Goal: Book appointment/travel/reservation

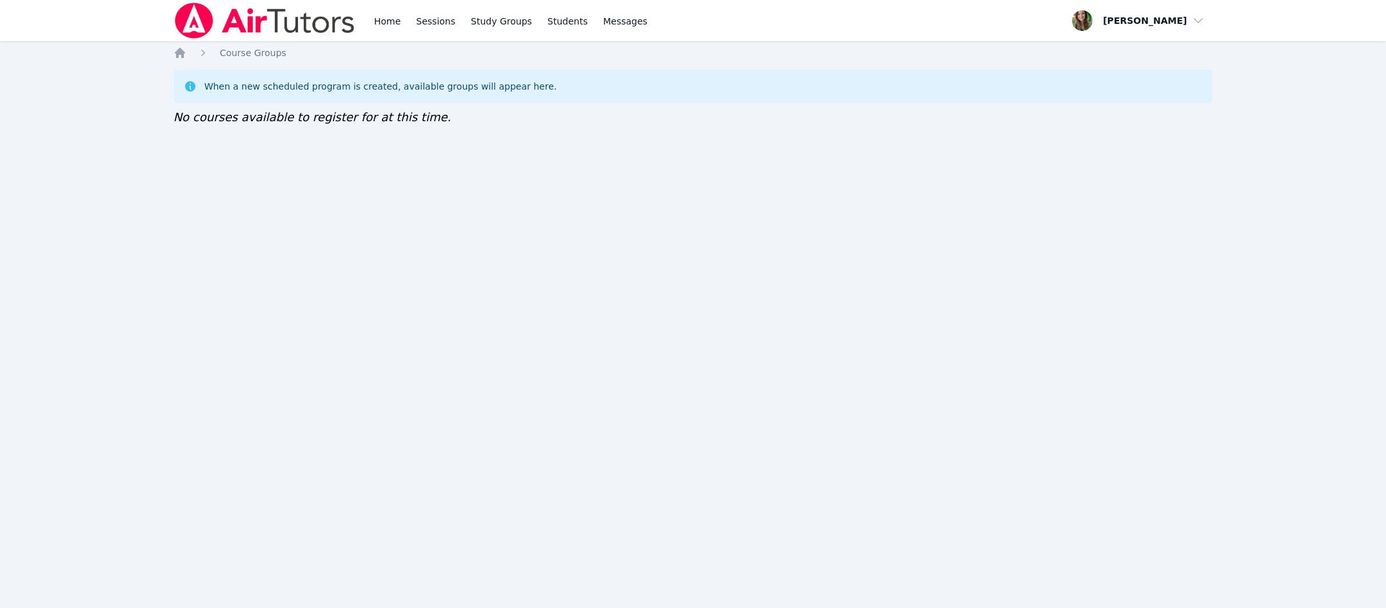
click at [379, 42] on div "Home Sessions Study Groups Students Messages Open user menu [PERSON_NAME] Open …" at bounding box center [693, 304] width 1386 height 608
click at [501, 19] on link "Study Groups" at bounding box center [501, 20] width 66 height 41
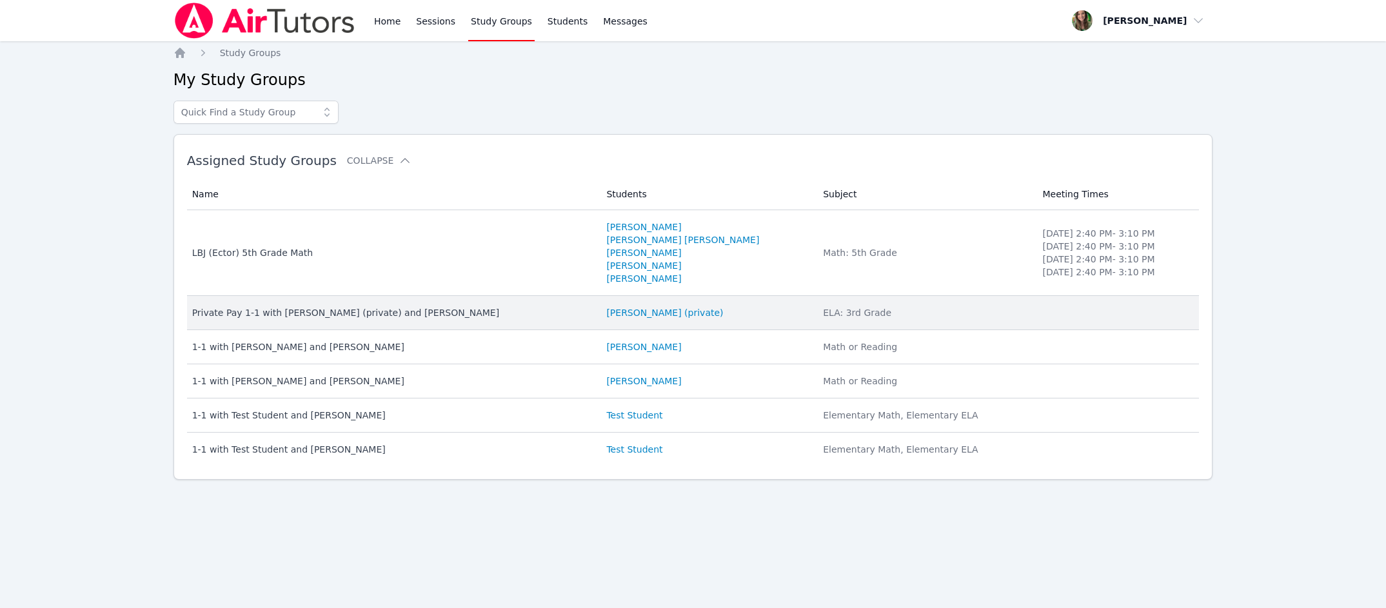
click at [627, 304] on td "Students [PERSON_NAME] (private)" at bounding box center [706, 313] width 217 height 34
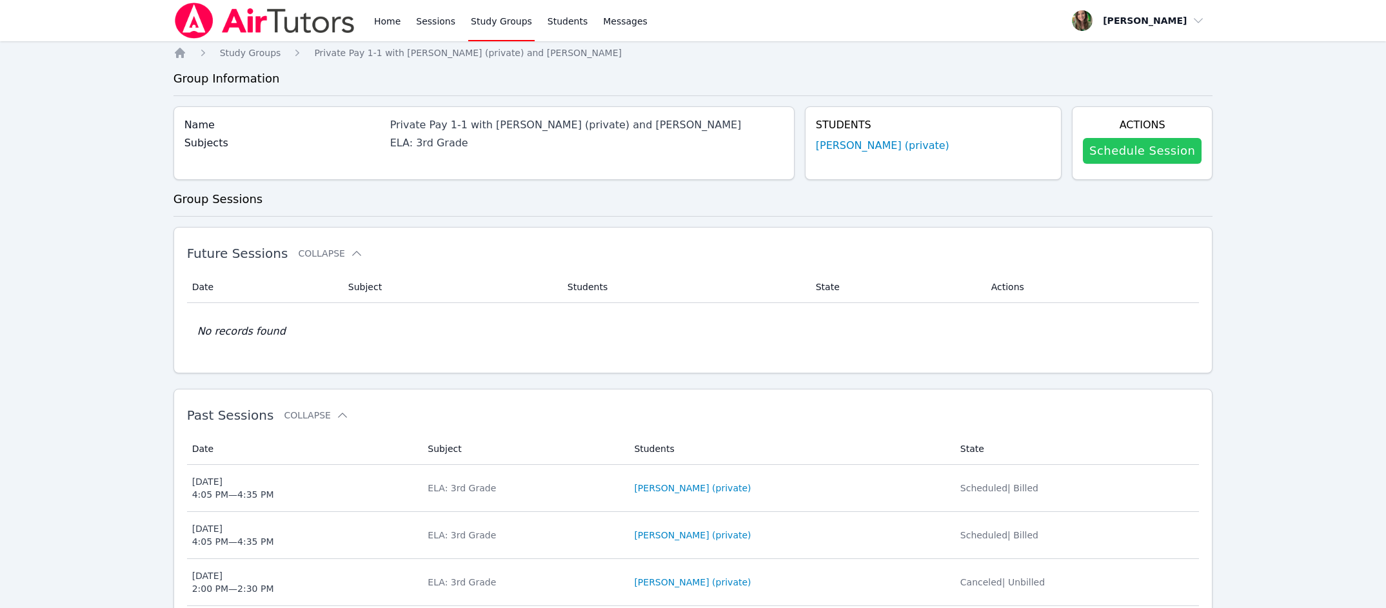
click at [1101, 144] on link "Schedule Session" at bounding box center [1142, 151] width 119 height 26
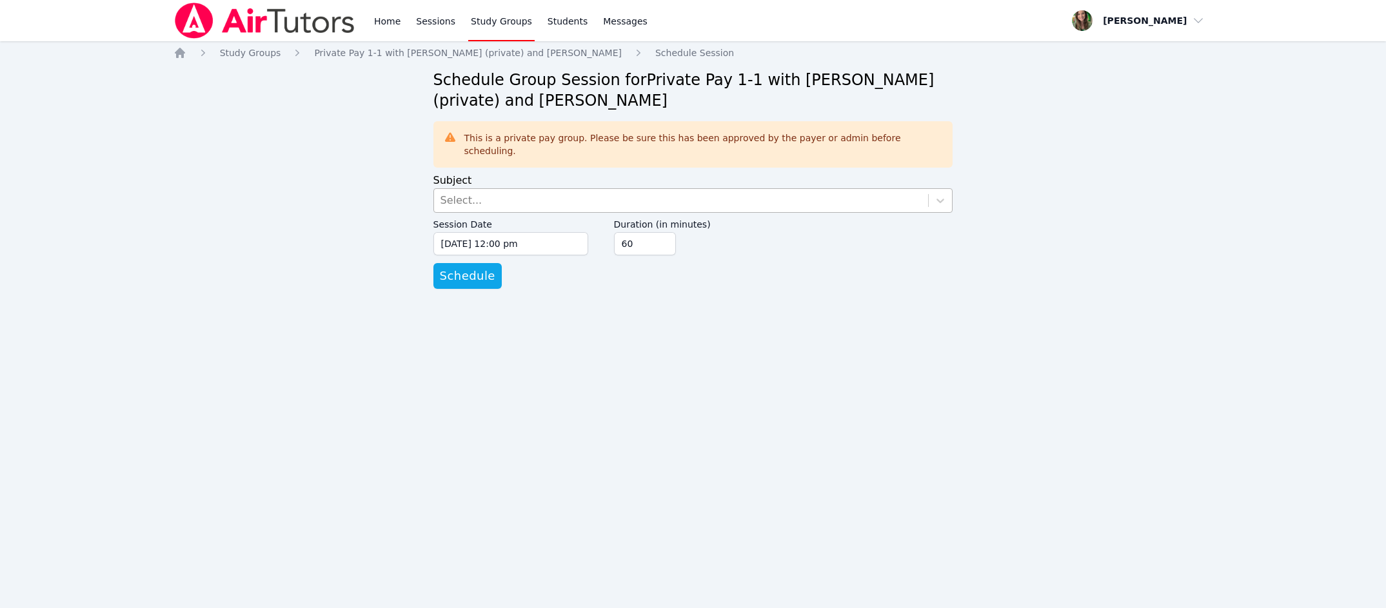
click at [921, 189] on div "Select..." at bounding box center [681, 200] width 495 height 23
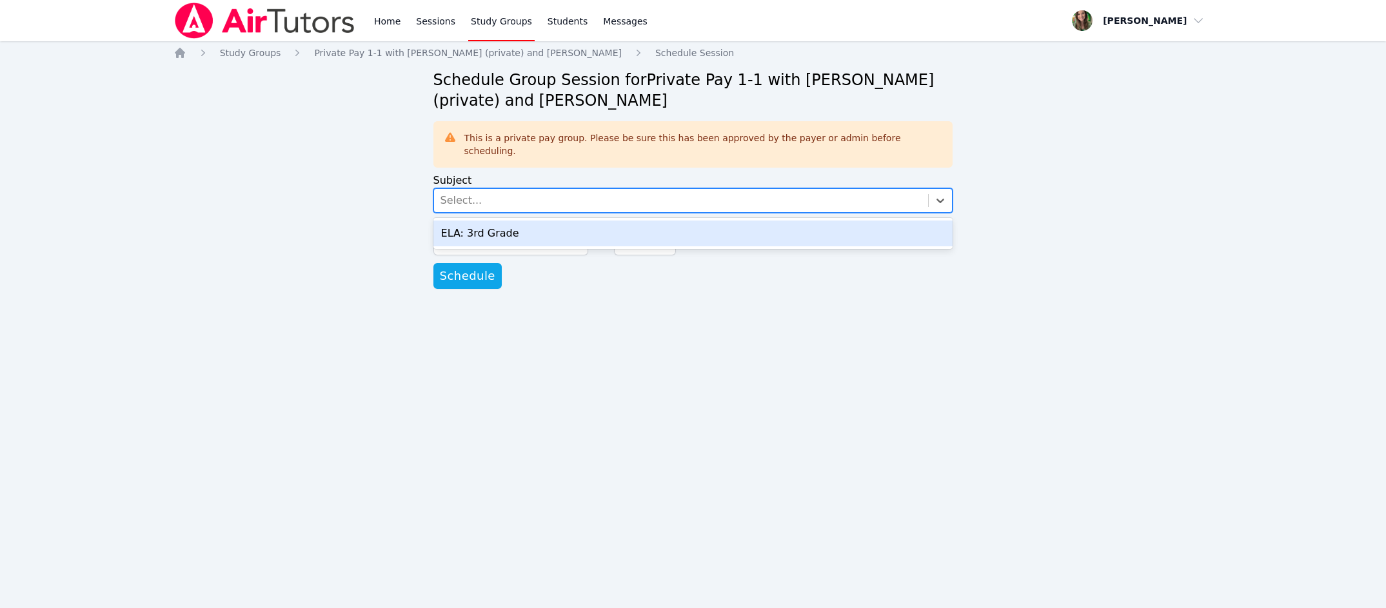
click at [916, 221] on div "ELA: 3rd Grade" at bounding box center [693, 234] width 520 height 26
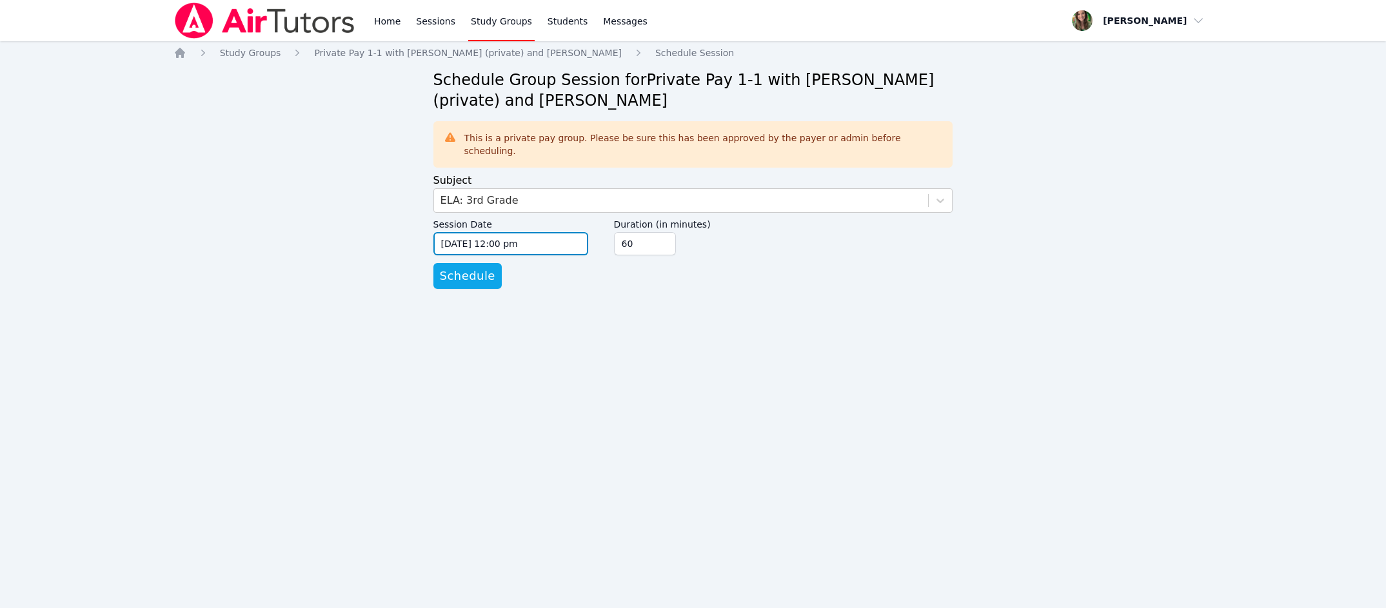
click at [500, 232] on input "[DATE] 12:00 pm" at bounding box center [510, 243] width 155 height 23
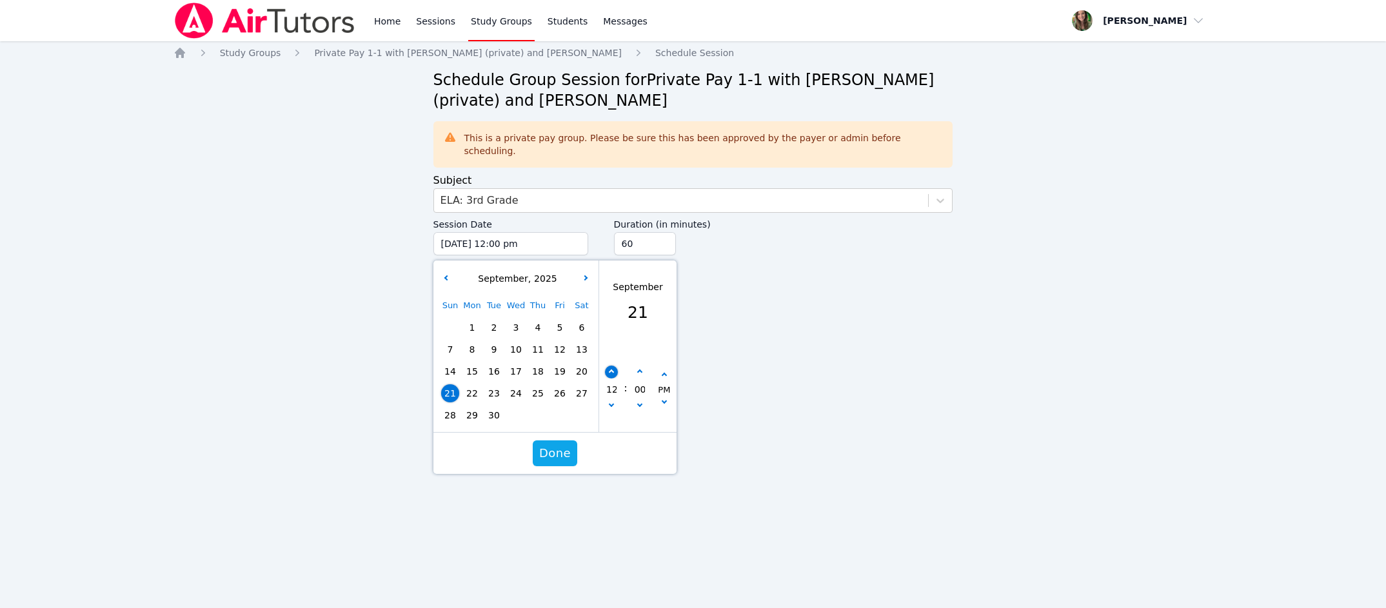
click at [615, 366] on button "button" at bounding box center [611, 372] width 13 height 13
type input "[DATE] 01:00 pm"
type input "01"
click at [615, 366] on button "button" at bounding box center [611, 372] width 13 height 13
type input "[DATE] 02:00 pm"
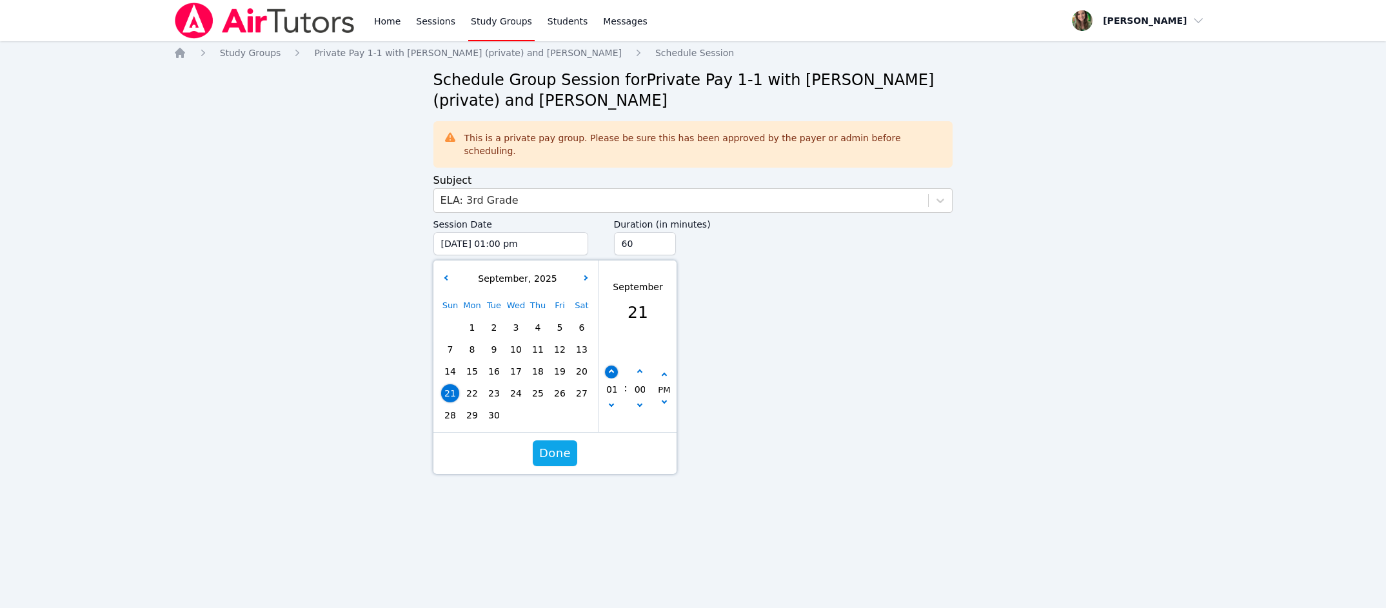
type input "02"
click at [551, 444] on span "Done" at bounding box center [554, 453] width 32 height 18
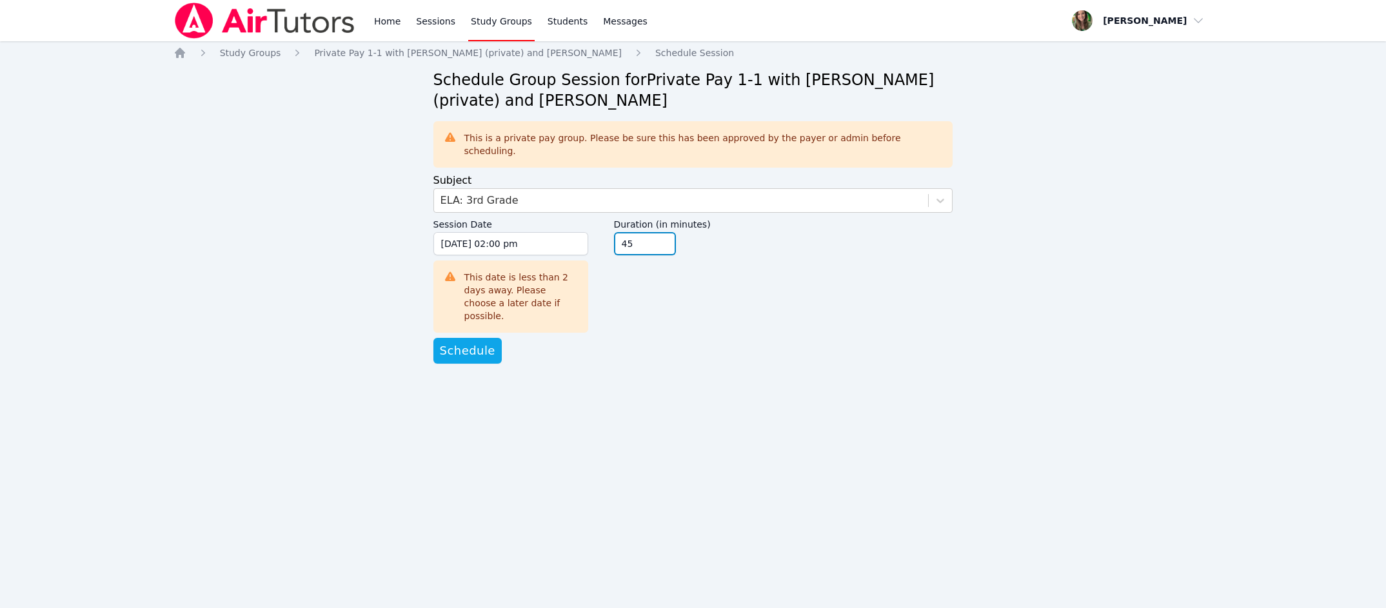
click at [665, 233] on input "45" at bounding box center [645, 243] width 62 height 23
type input "30"
click at [665, 233] on input "30" at bounding box center [645, 243] width 62 height 23
click at [471, 342] on span "Schedule" at bounding box center [467, 351] width 55 height 18
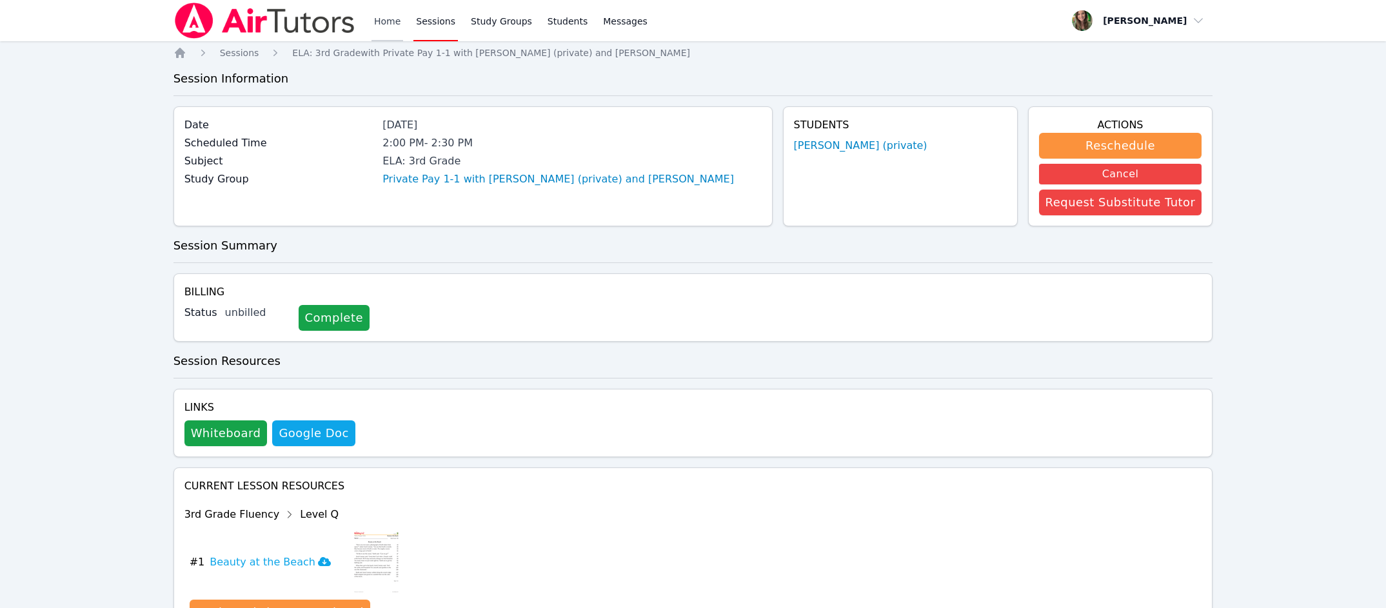
click at [371, 17] on link "Home" at bounding box center [387, 20] width 32 height 41
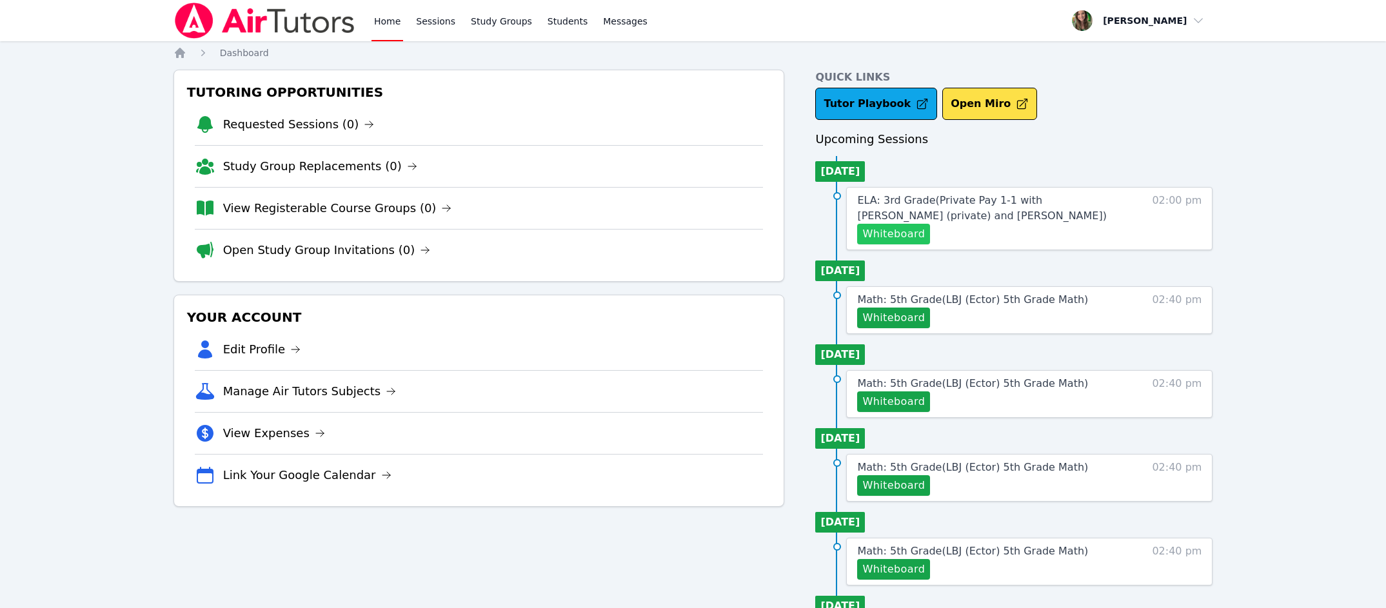
click at [878, 239] on button "Whiteboard" at bounding box center [893, 234] width 73 height 21
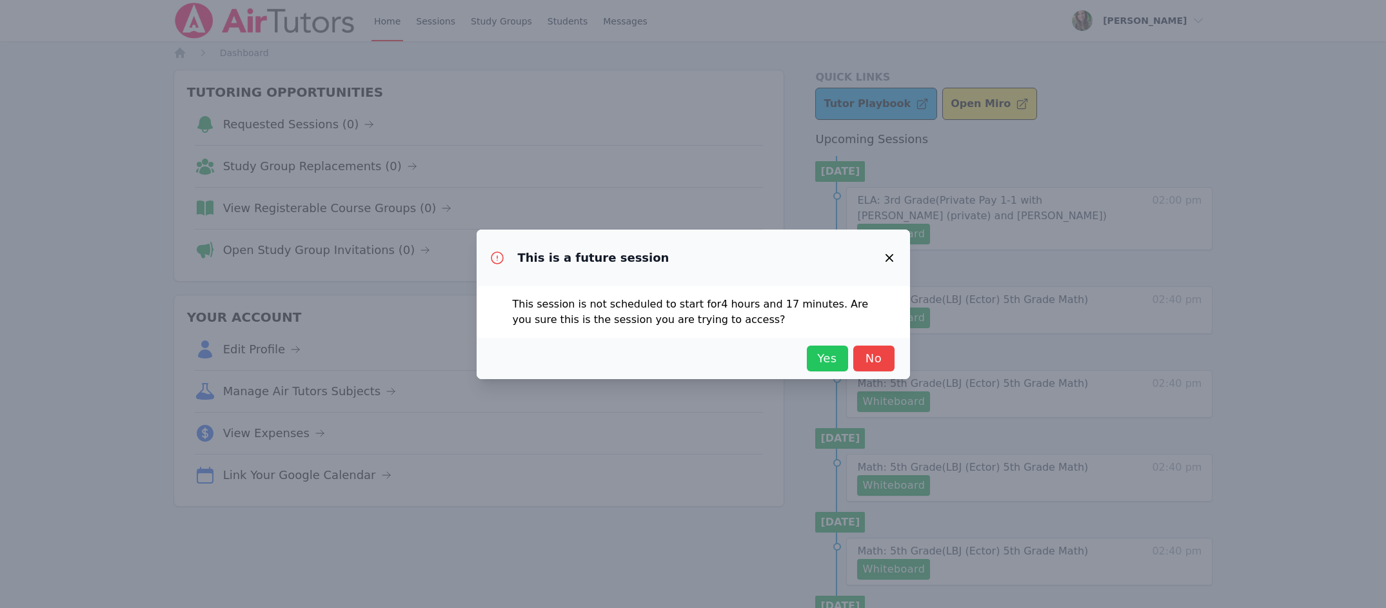
click at [824, 367] on span "Yes" at bounding box center [827, 358] width 28 height 18
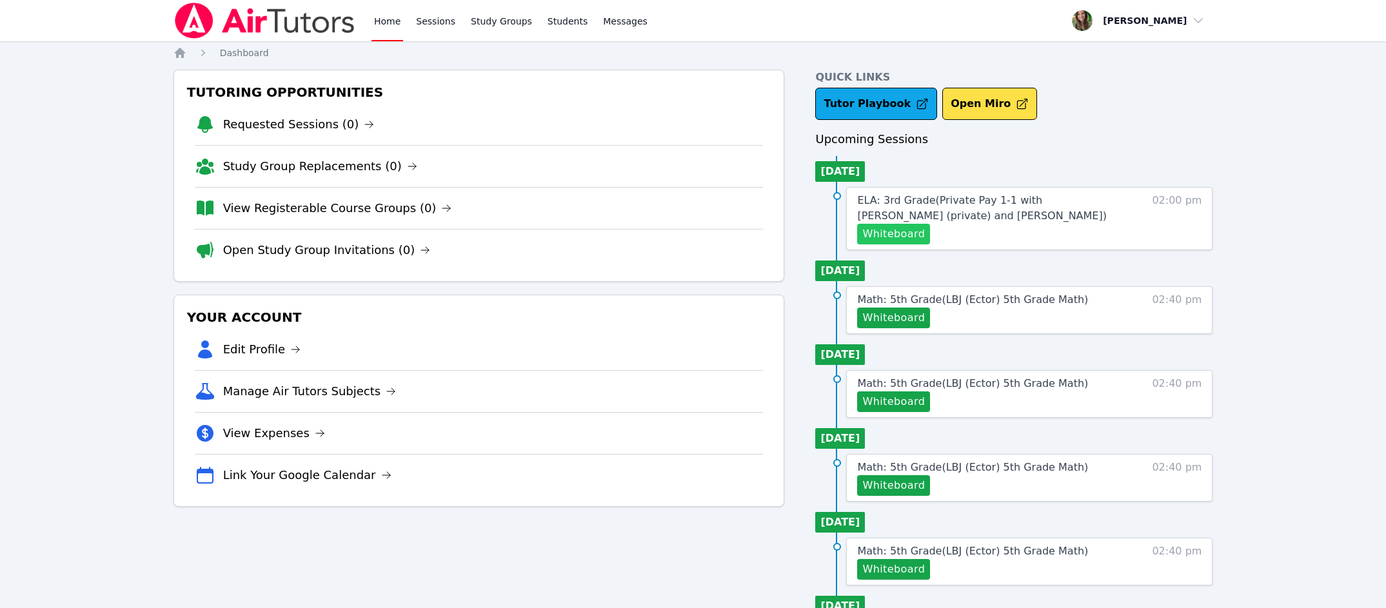
click at [909, 241] on button "Whiteboard" at bounding box center [893, 234] width 73 height 21
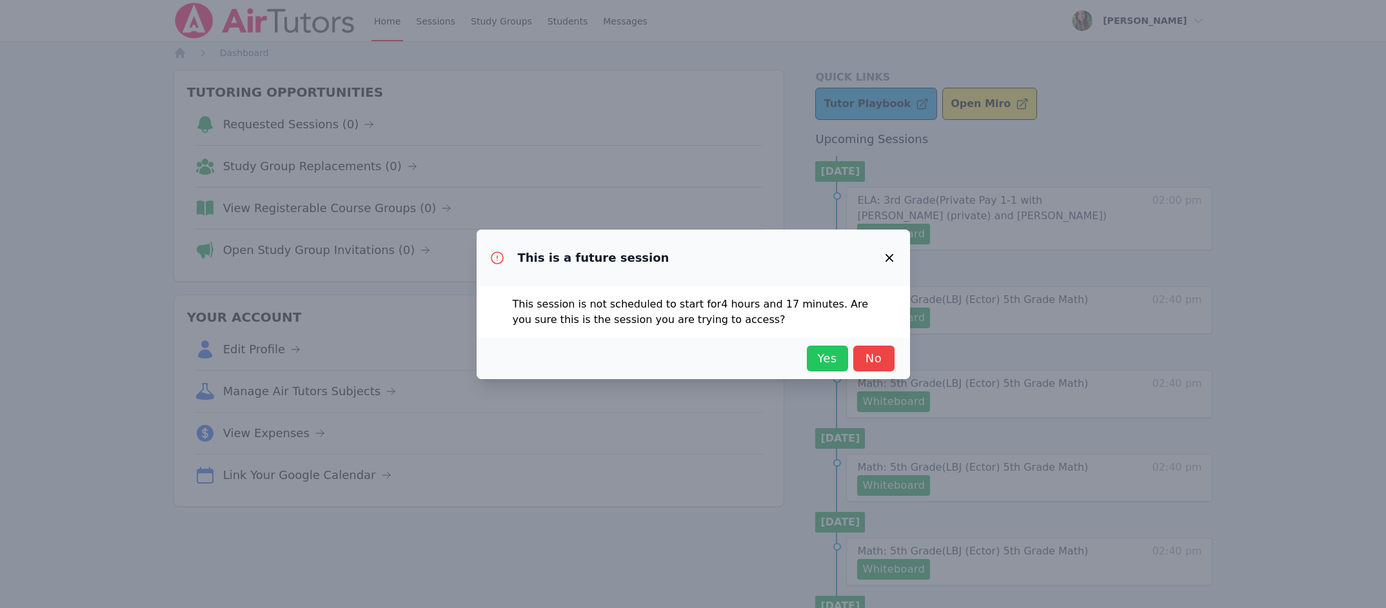
click at [822, 353] on span "Yes" at bounding box center [827, 358] width 28 height 18
